Goal: Transaction & Acquisition: Obtain resource

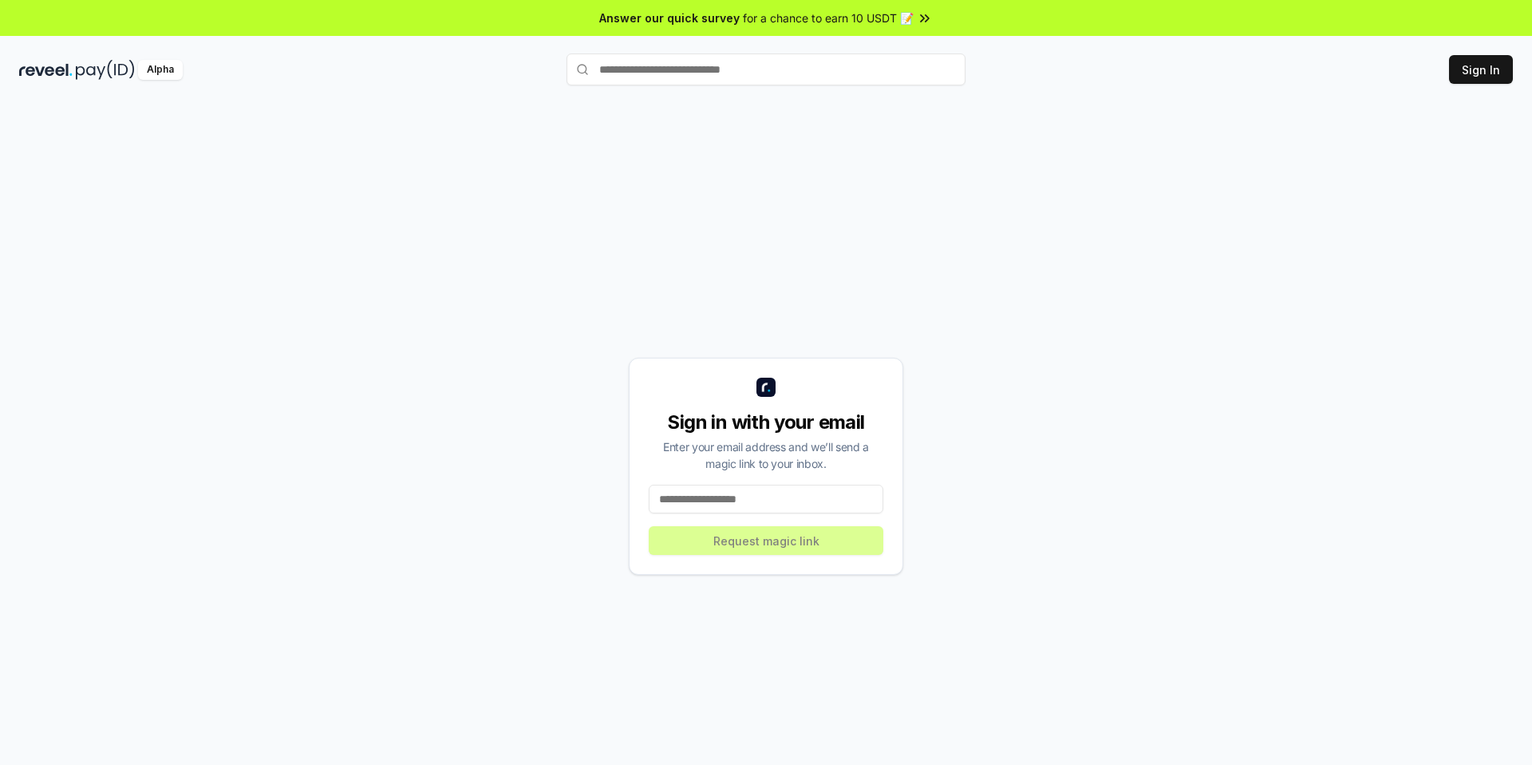
click at [778, 501] on input at bounding box center [766, 498] width 235 height 29
type input "**********"
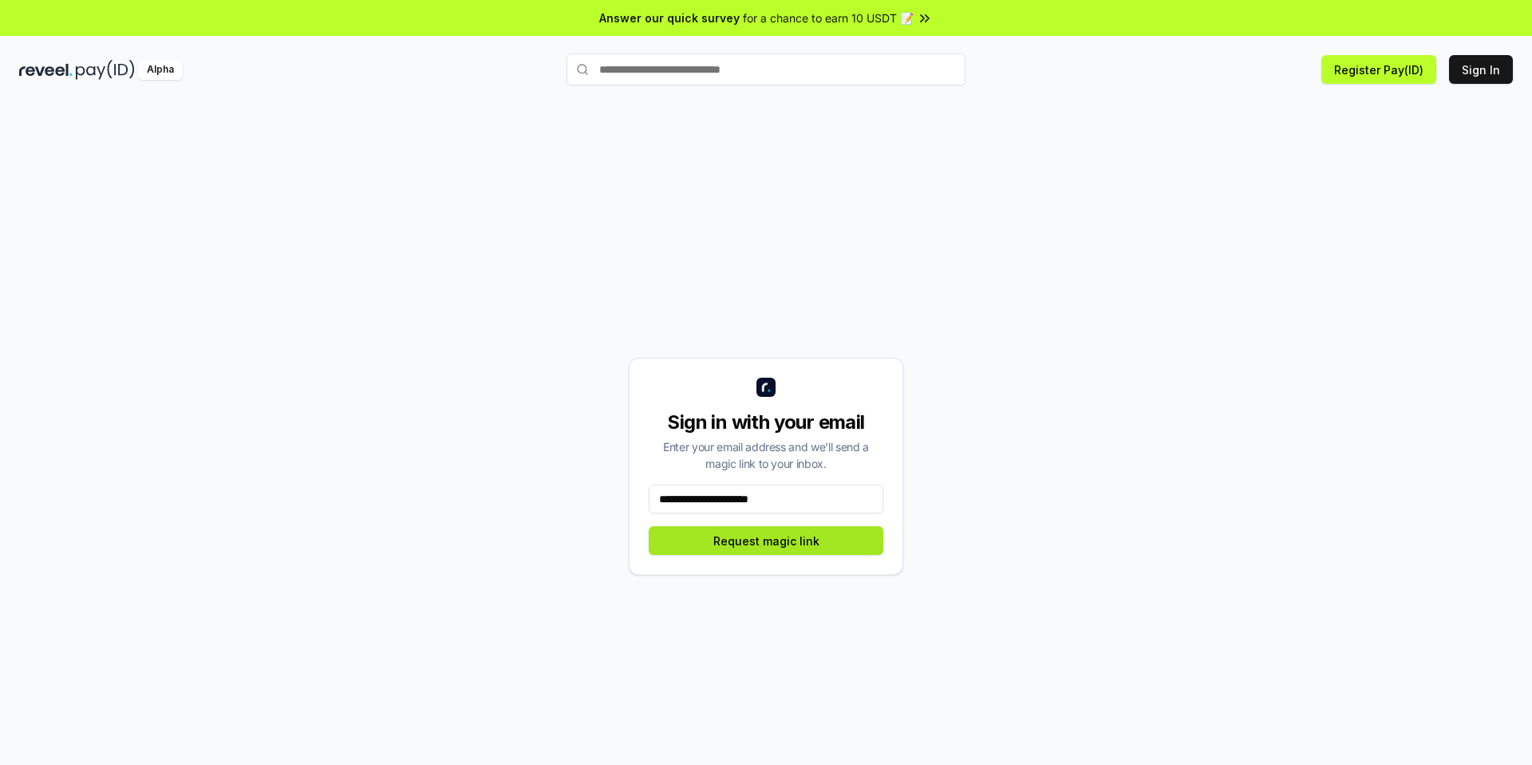
click at [770, 544] on button "Request magic link" at bounding box center [766, 540] width 235 height 29
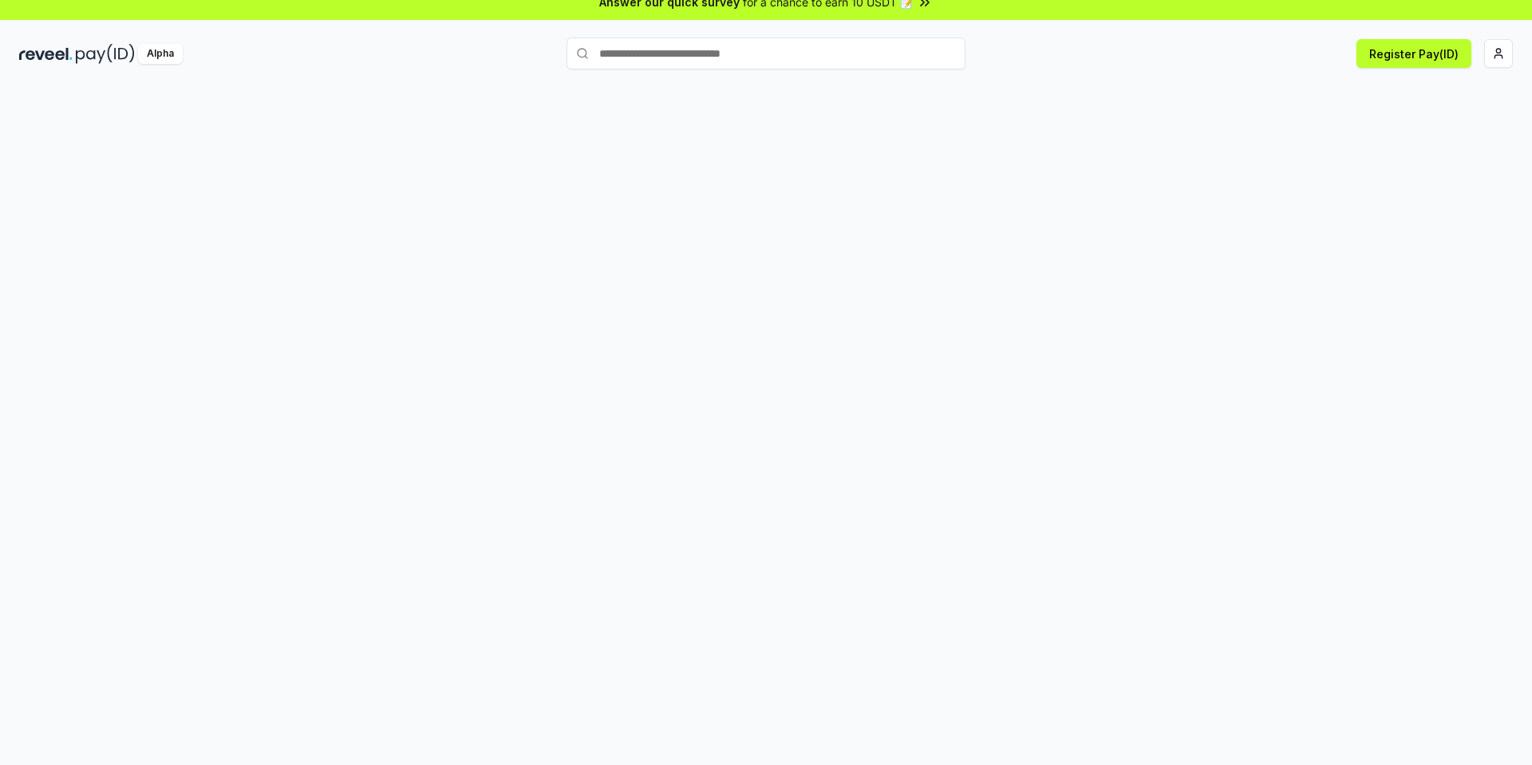
scroll to position [38, 0]
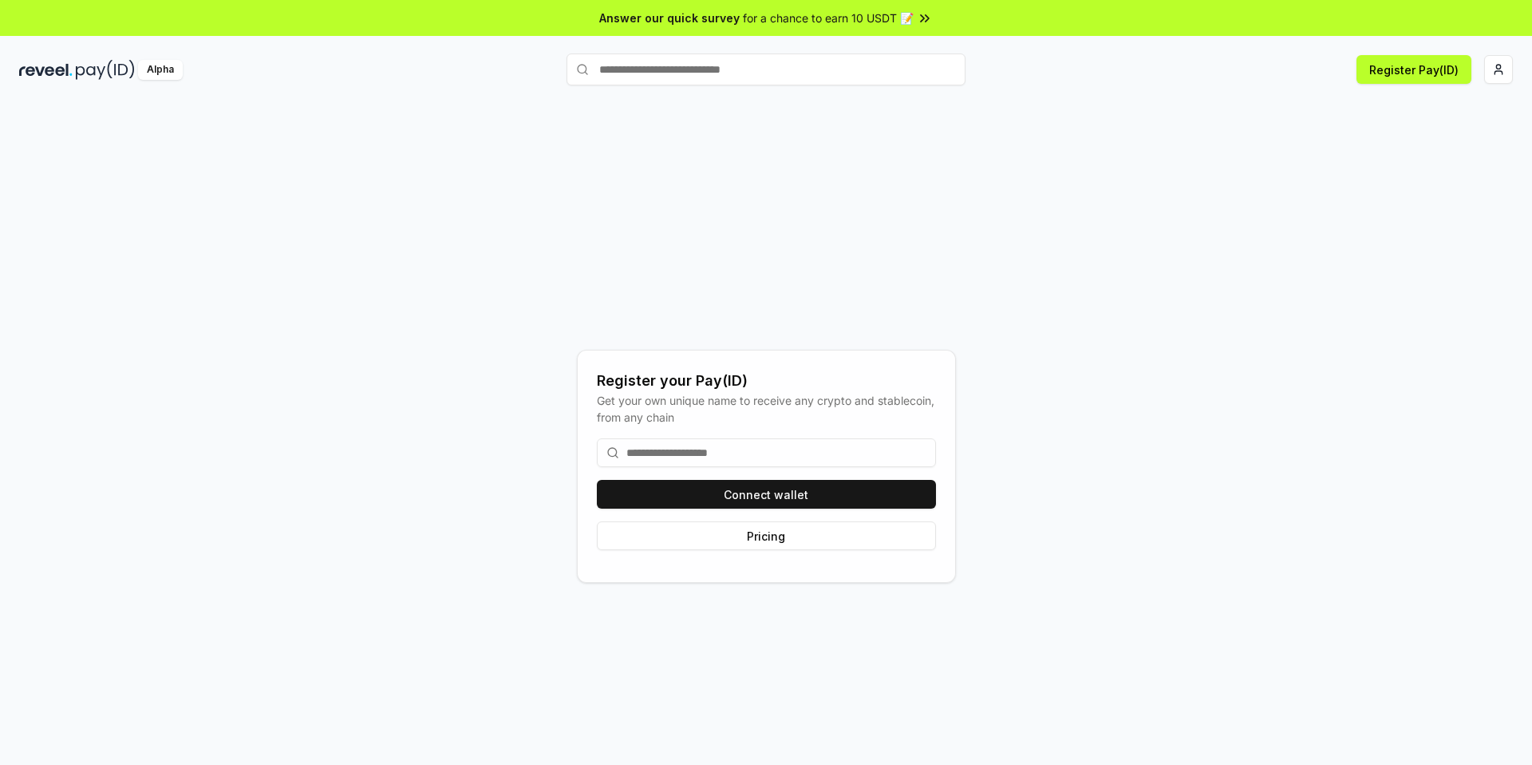
scroll to position [3, 0]
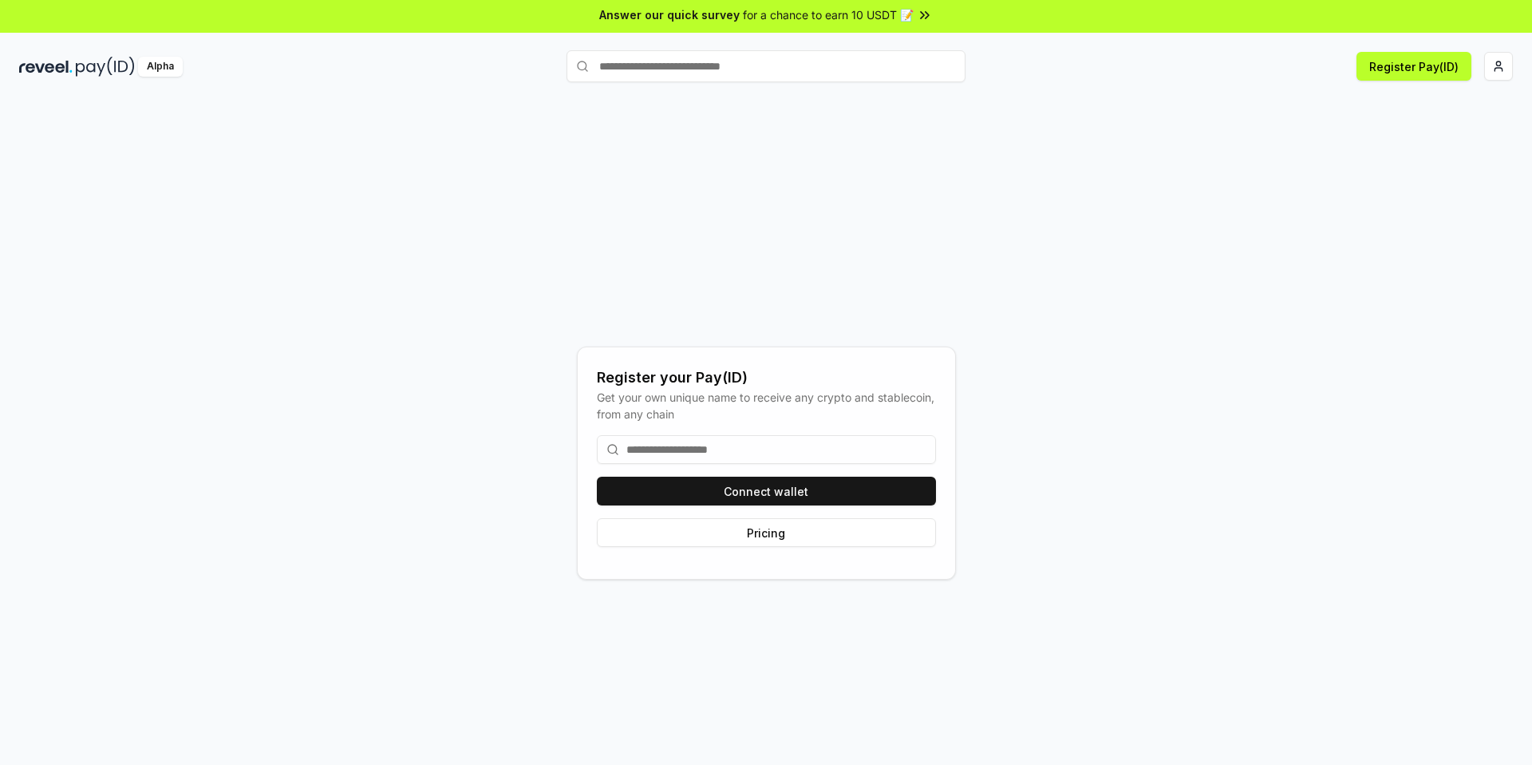
click at [692, 449] on input at bounding box center [766, 449] width 339 height 29
click at [731, 496] on button "Connect wallet" at bounding box center [766, 490] width 339 height 29
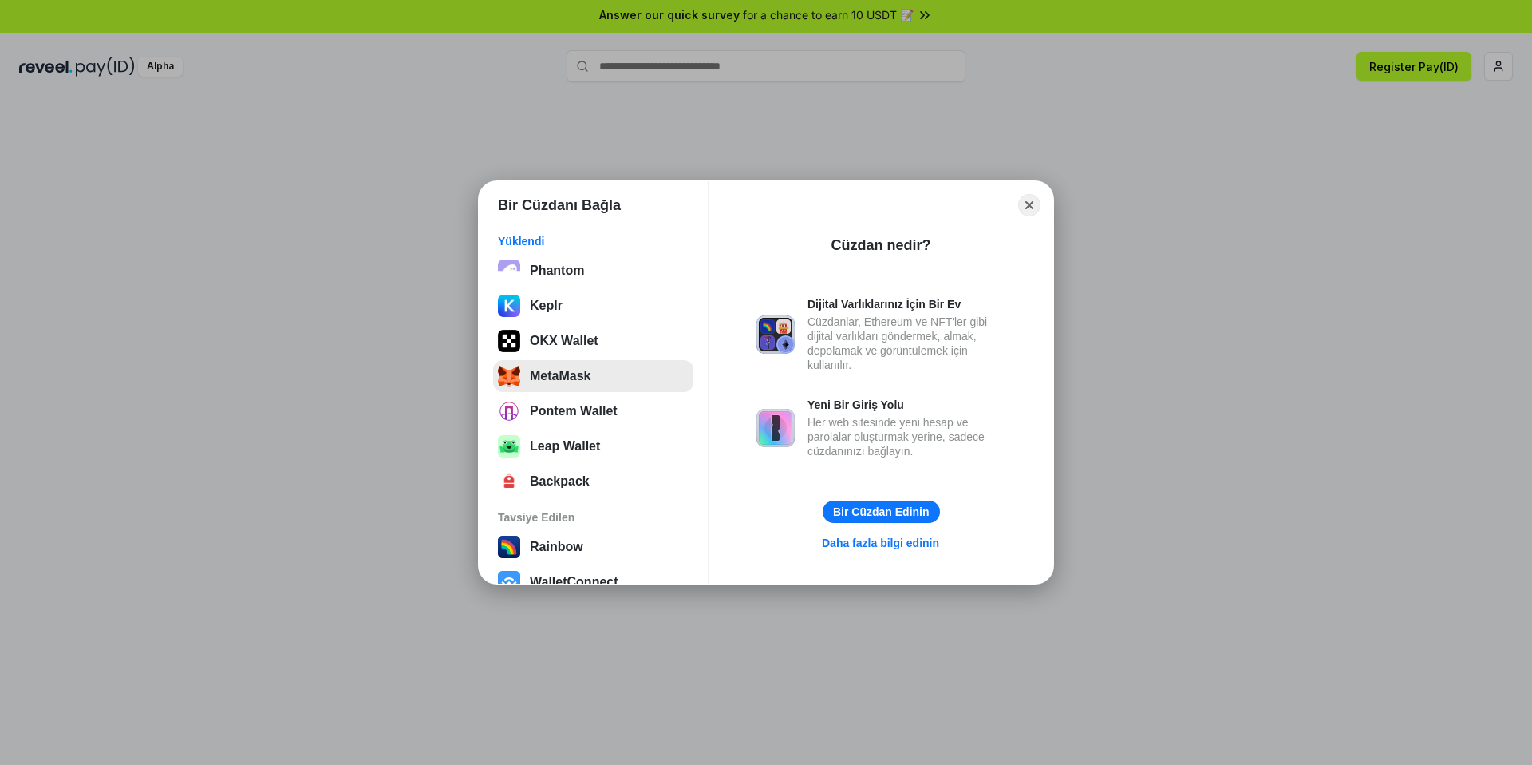
click at [566, 382] on button "MetaMask" at bounding box center [593, 376] width 200 height 32
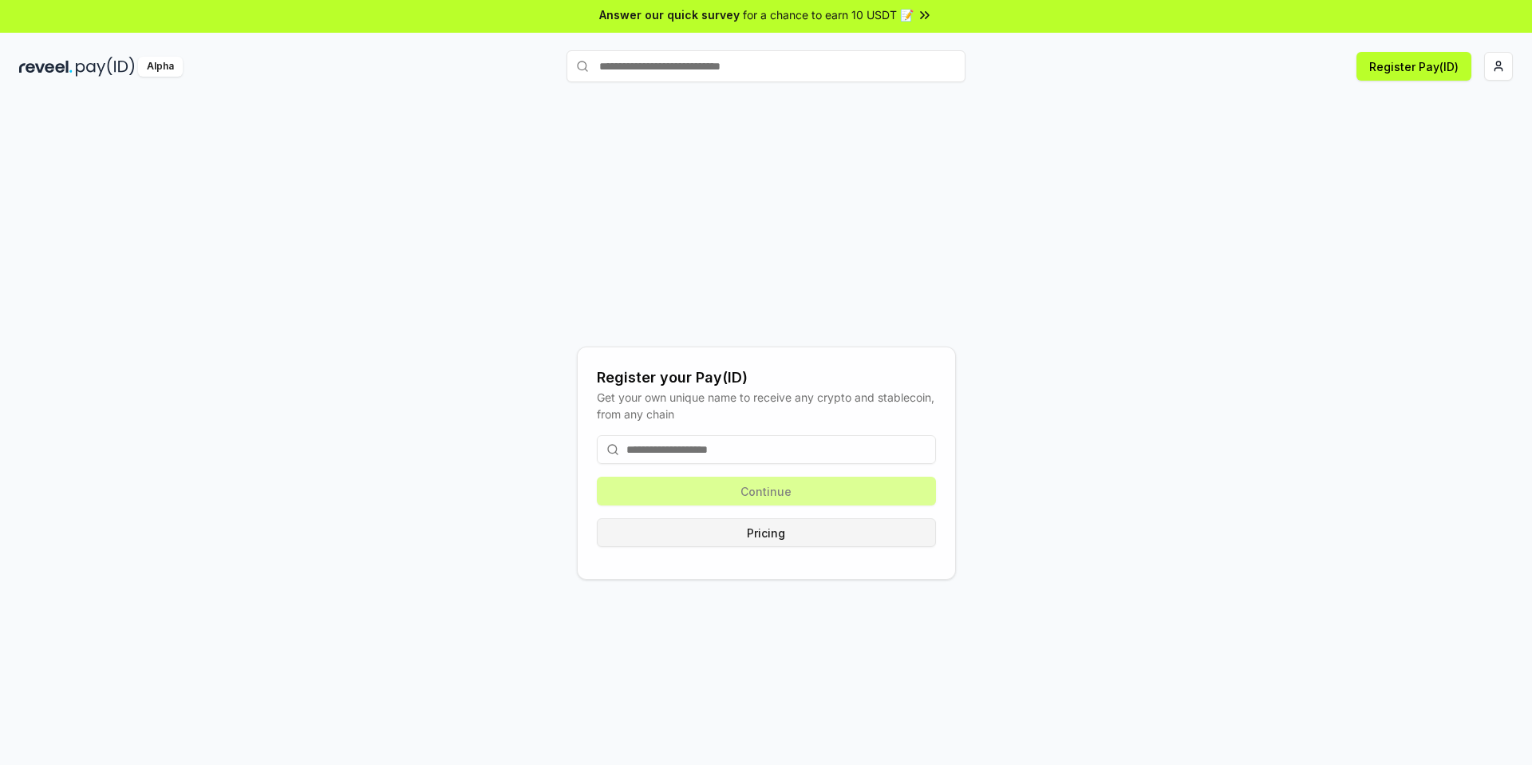
click at [778, 530] on button "Pricing" at bounding box center [766, 532] width 339 height 29
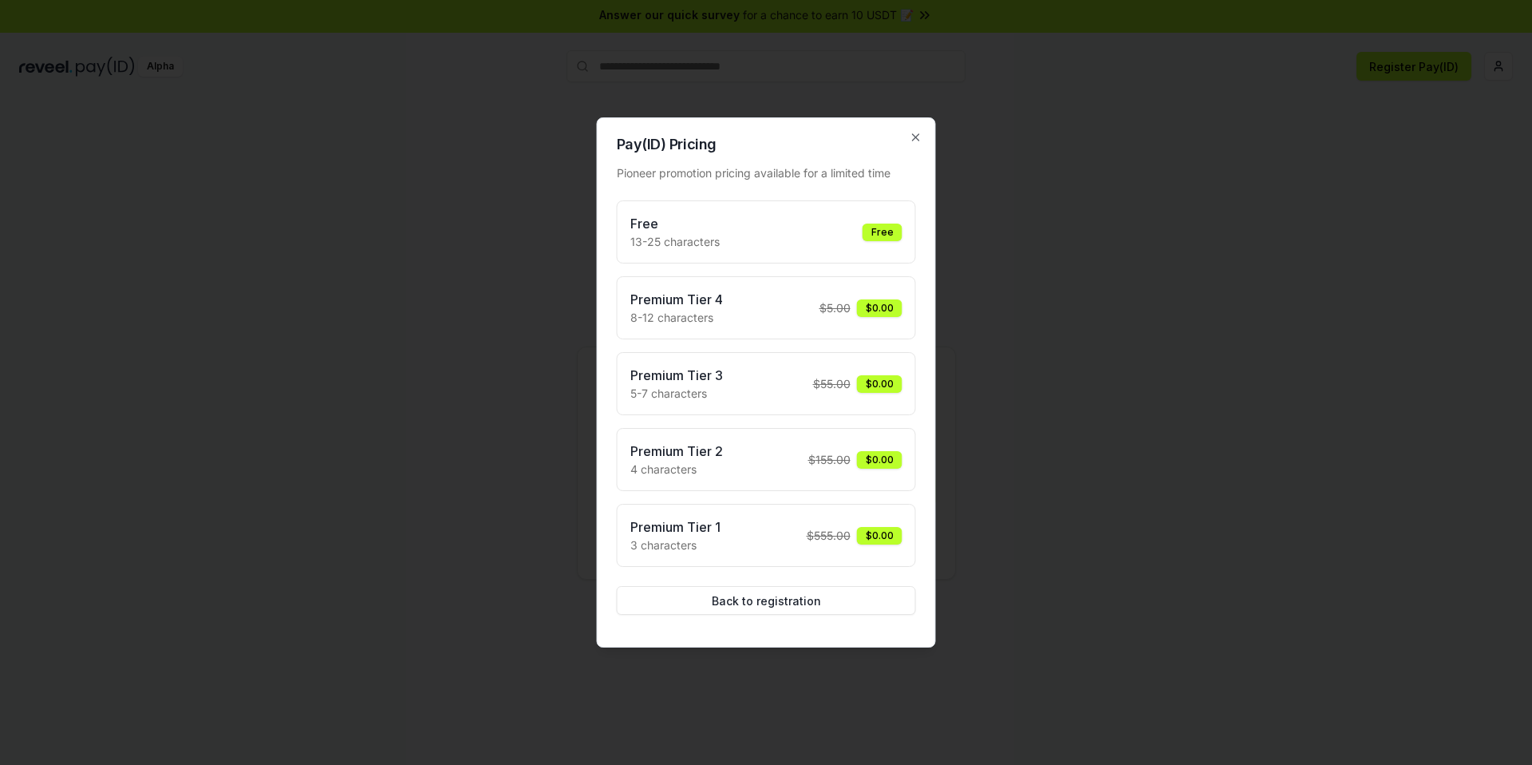
click at [769, 234] on div "Free 13-25 characters Free" at bounding box center [767, 232] width 272 height 36
click at [768, 600] on button "Back to registration" at bounding box center [766, 600] width 299 height 29
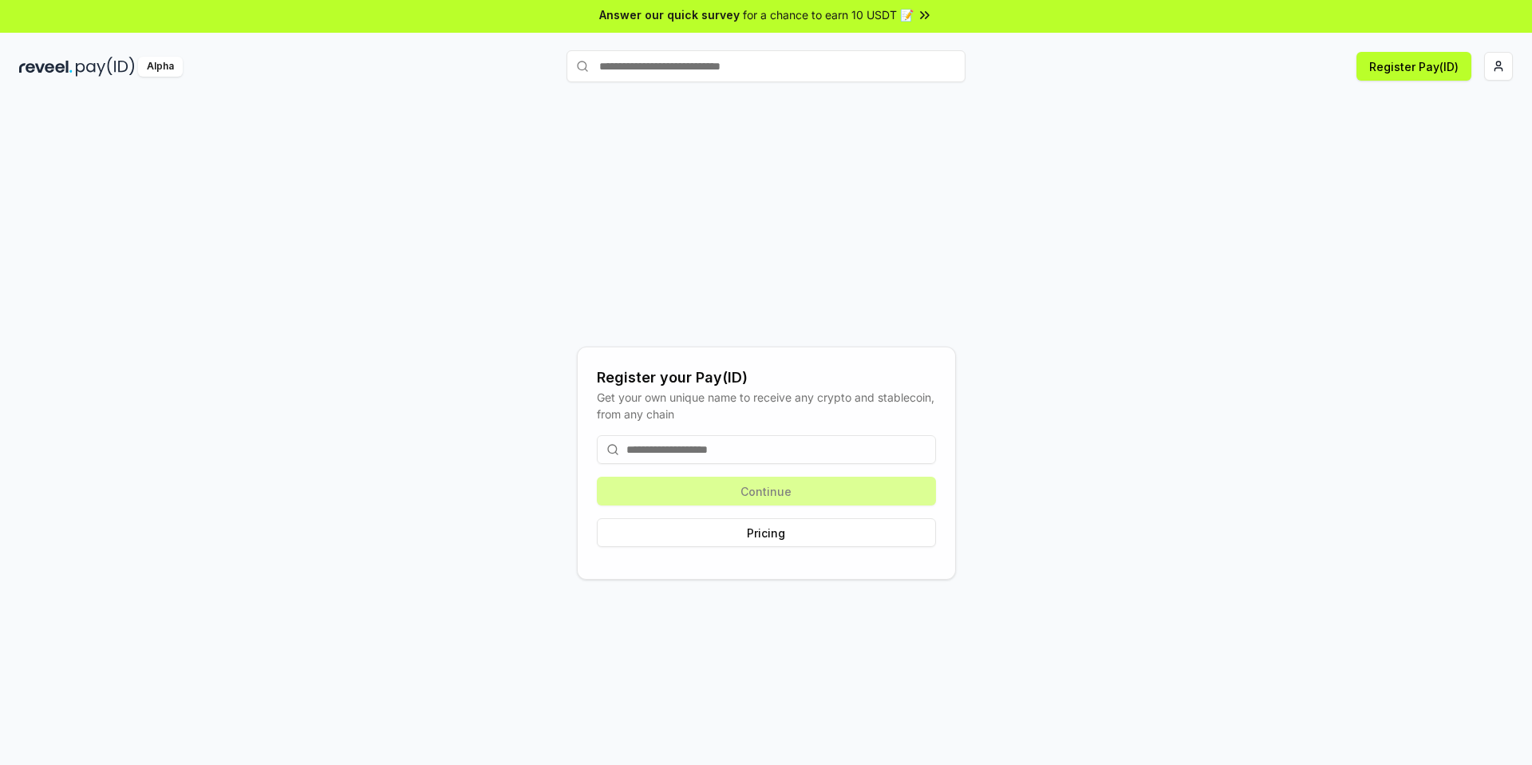
click at [747, 431] on div "Continue Pricing" at bounding box center [766, 490] width 339 height 137
click at [750, 428] on div "Continue Pricing" at bounding box center [766, 490] width 339 height 137
click at [746, 439] on input at bounding box center [766, 449] width 339 height 29
click at [745, 456] on input at bounding box center [766, 449] width 339 height 29
